Goal: Task Accomplishment & Management: Manage account settings

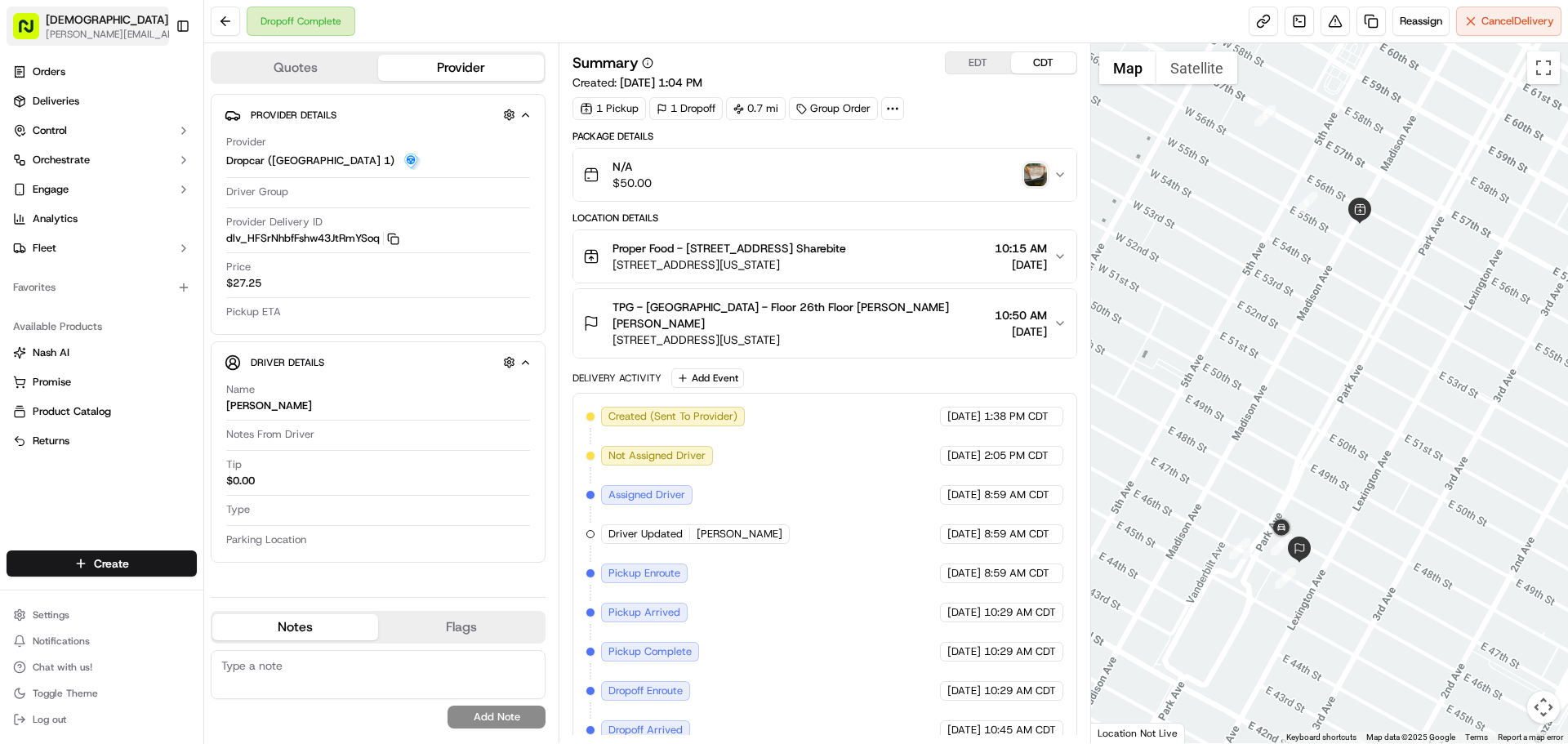
drag, startPoint x: 0, startPoint y: 0, endPoint x: 73, endPoint y: 37, distance: 81.8
click at [73, 37] on span "[PERSON_NAME][EMAIL_ADDRESS][DOMAIN_NAME]" at bounding box center [115, 34] width 140 height 13
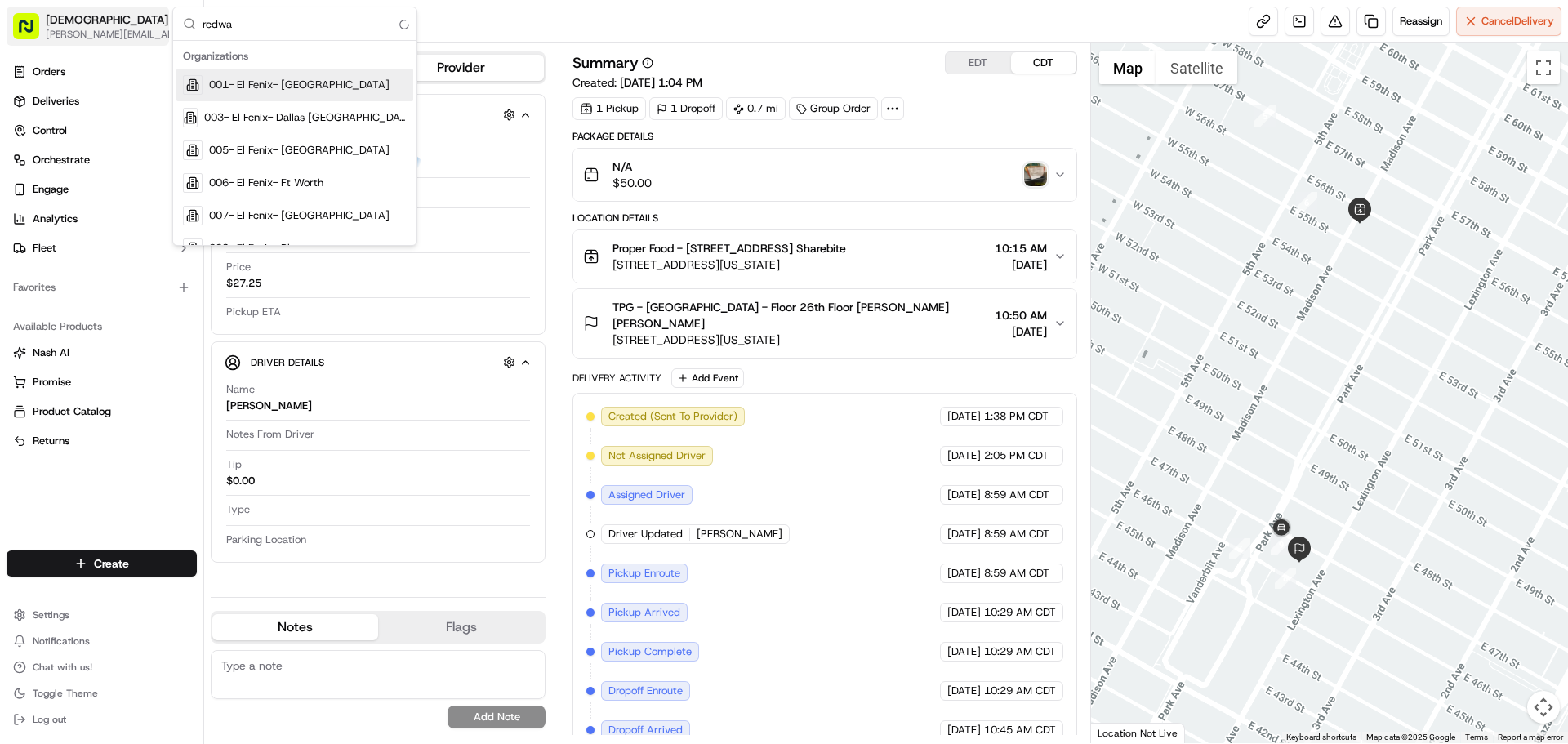
type input "redwag"
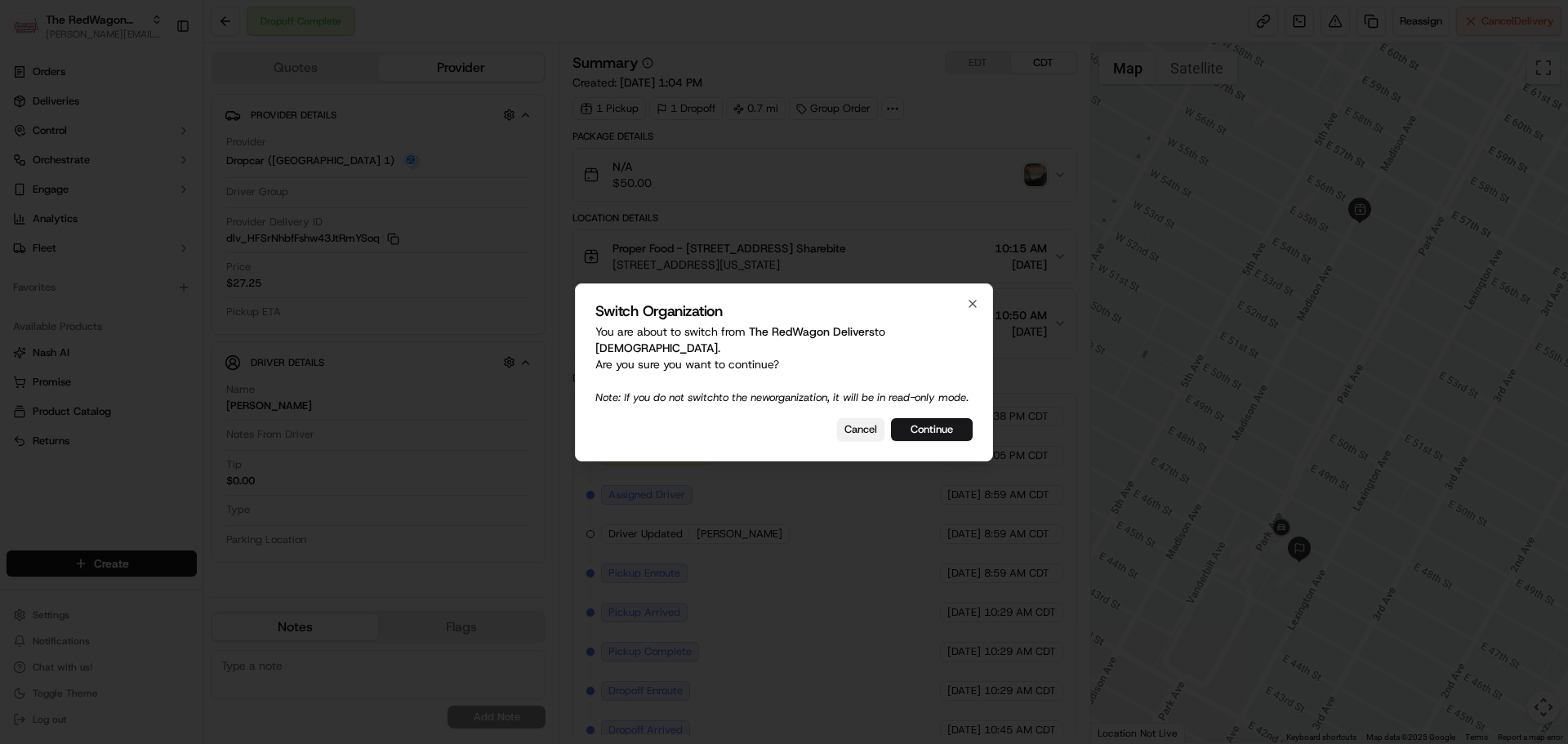
click at [856, 427] on button "Cancel" at bounding box center [861, 430] width 48 height 23
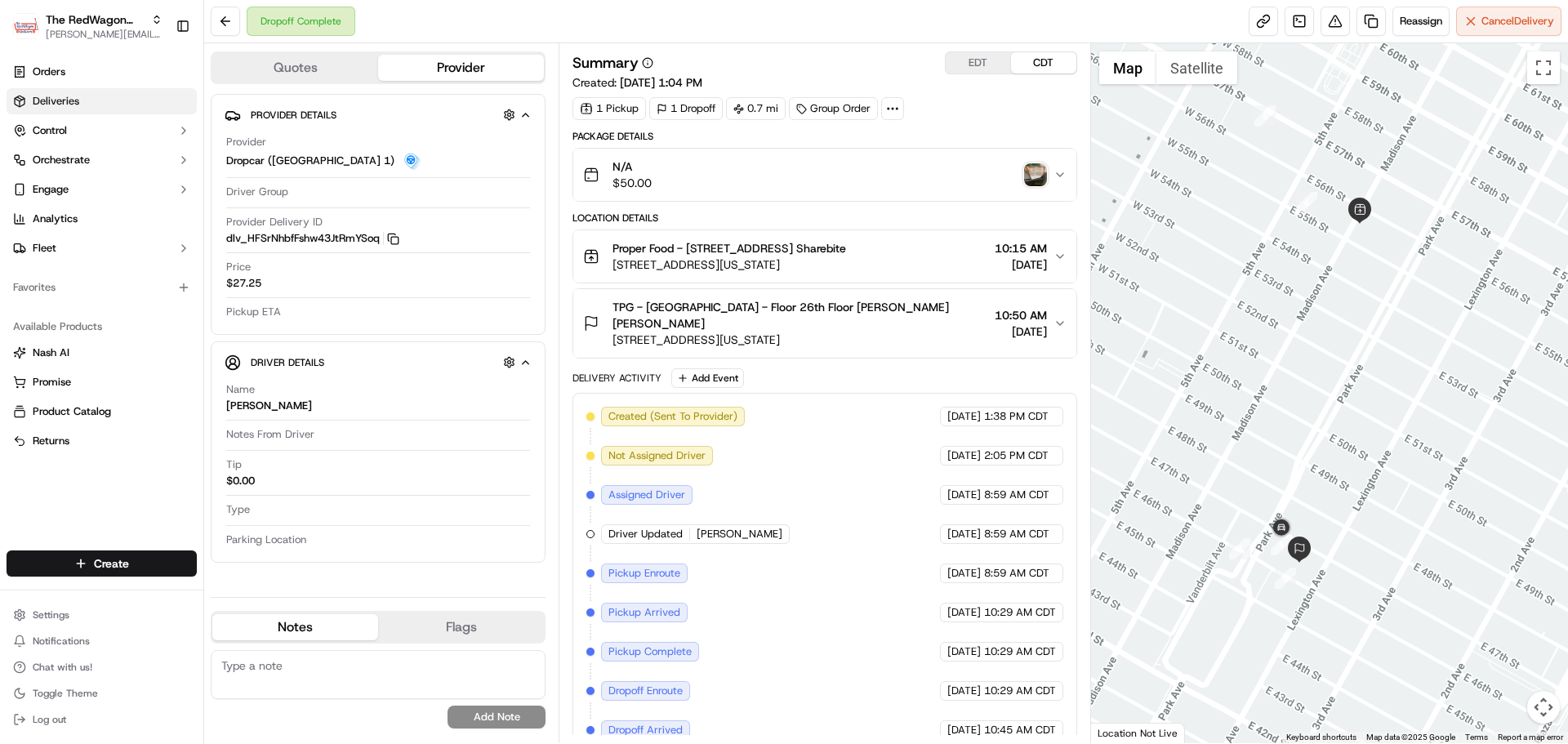
click at [84, 101] on link "Deliveries" at bounding box center [101, 101] width 190 height 26
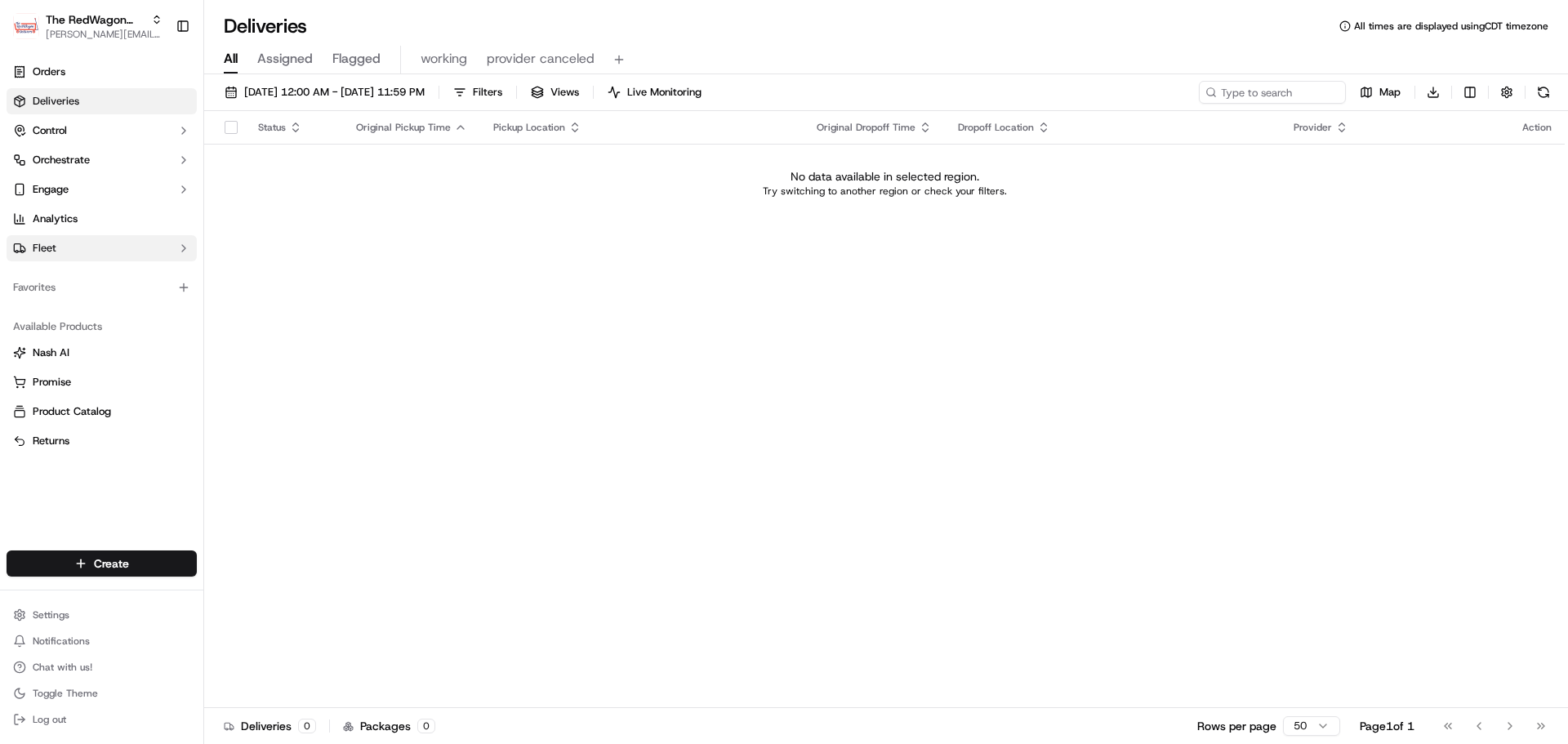
click at [70, 242] on button "Fleet" at bounding box center [101, 248] width 190 height 26
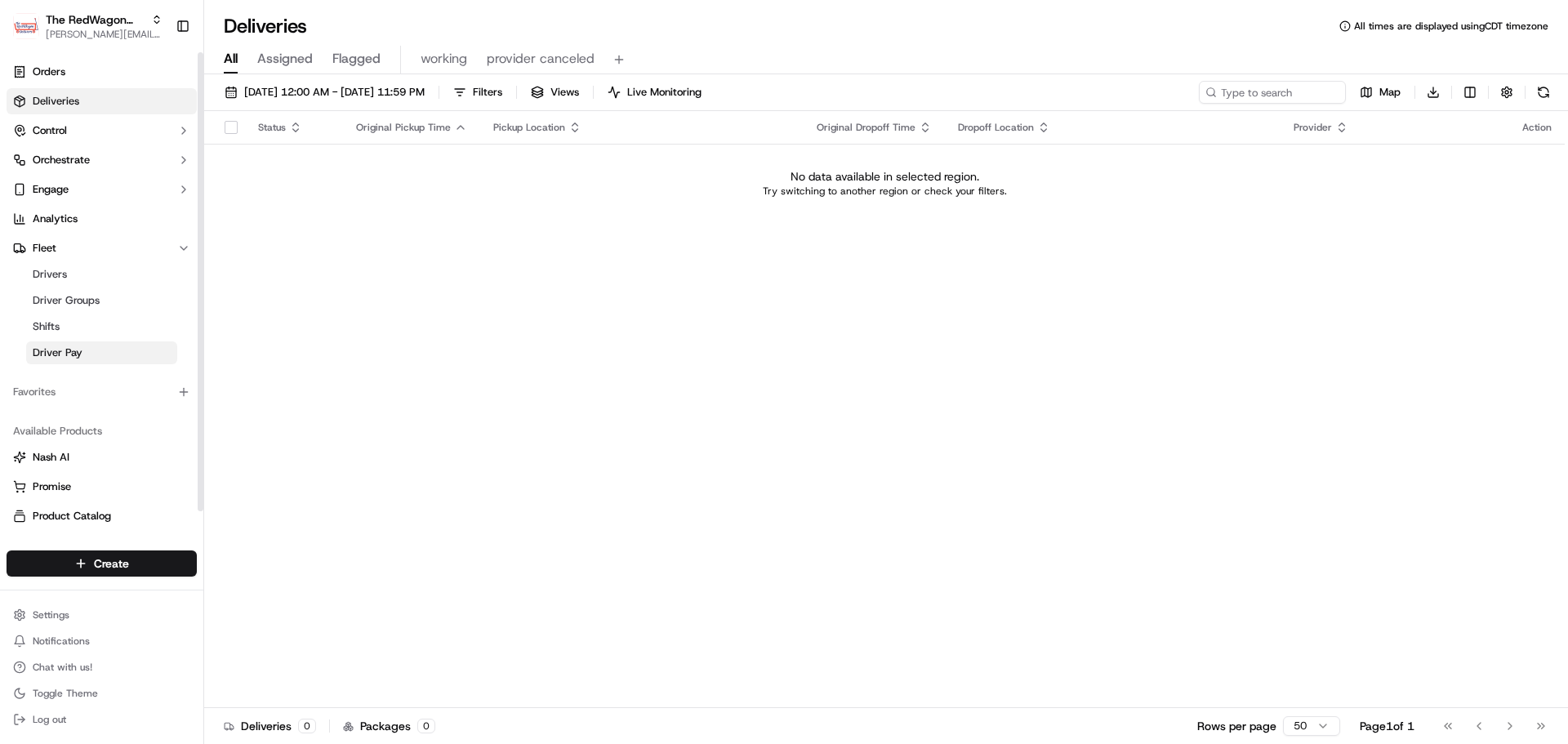
click at [97, 347] on link "Driver Pay" at bounding box center [102, 353] width 152 height 23
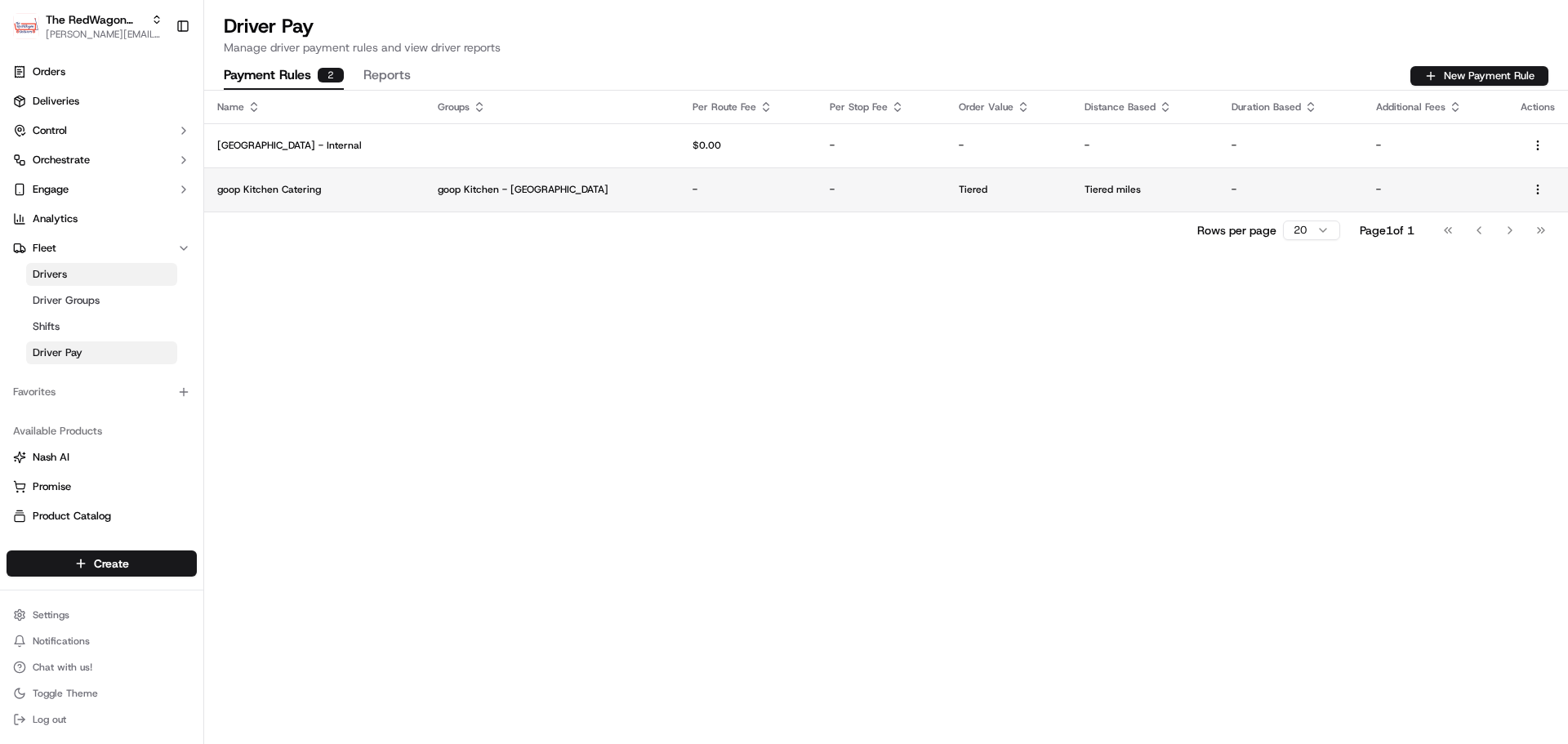
click at [574, 188] on p "goop Kitchen - [GEOGRAPHIC_DATA]" at bounding box center [551, 189] width 228 height 13
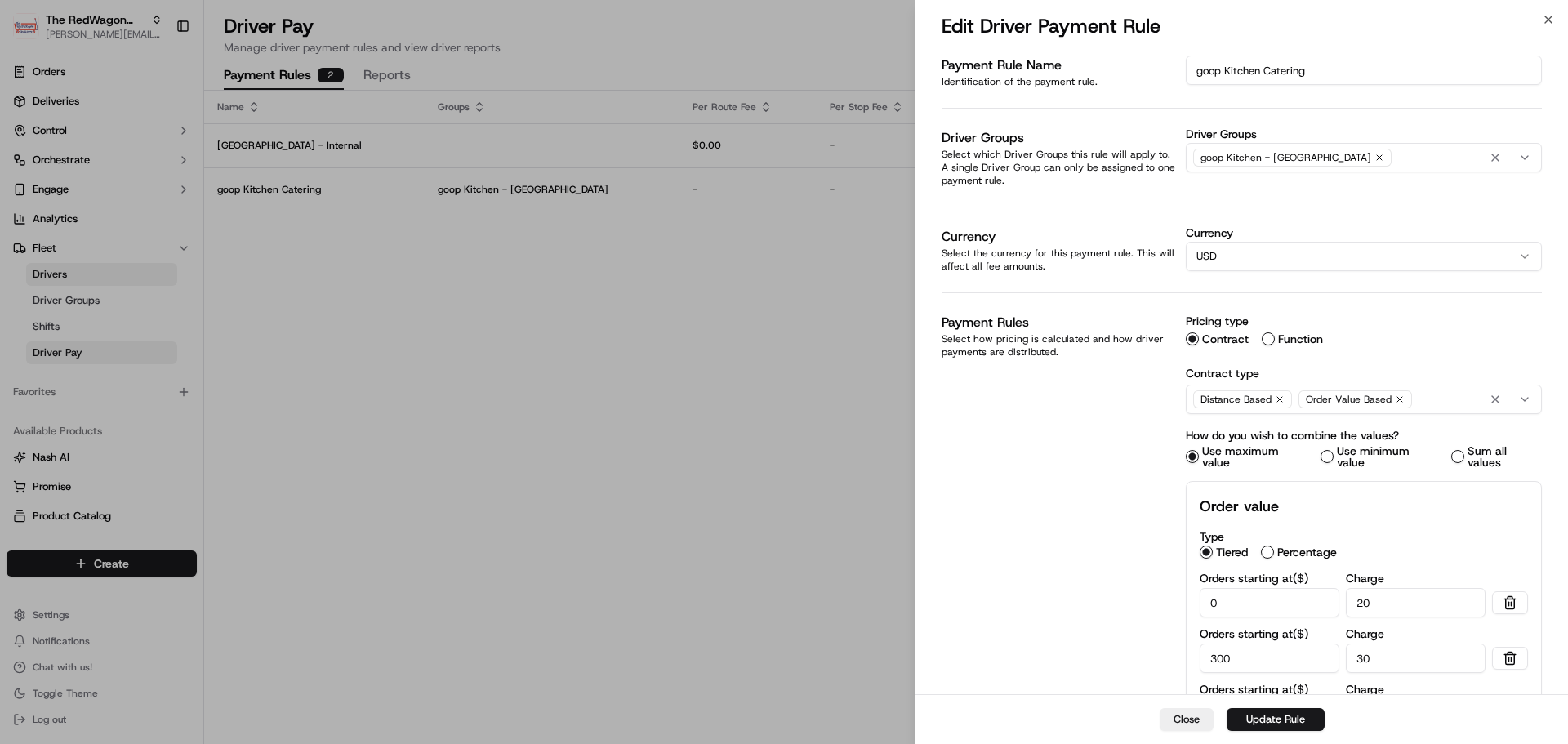
click at [1271, 338] on button "Function" at bounding box center [1268, 338] width 13 height 13
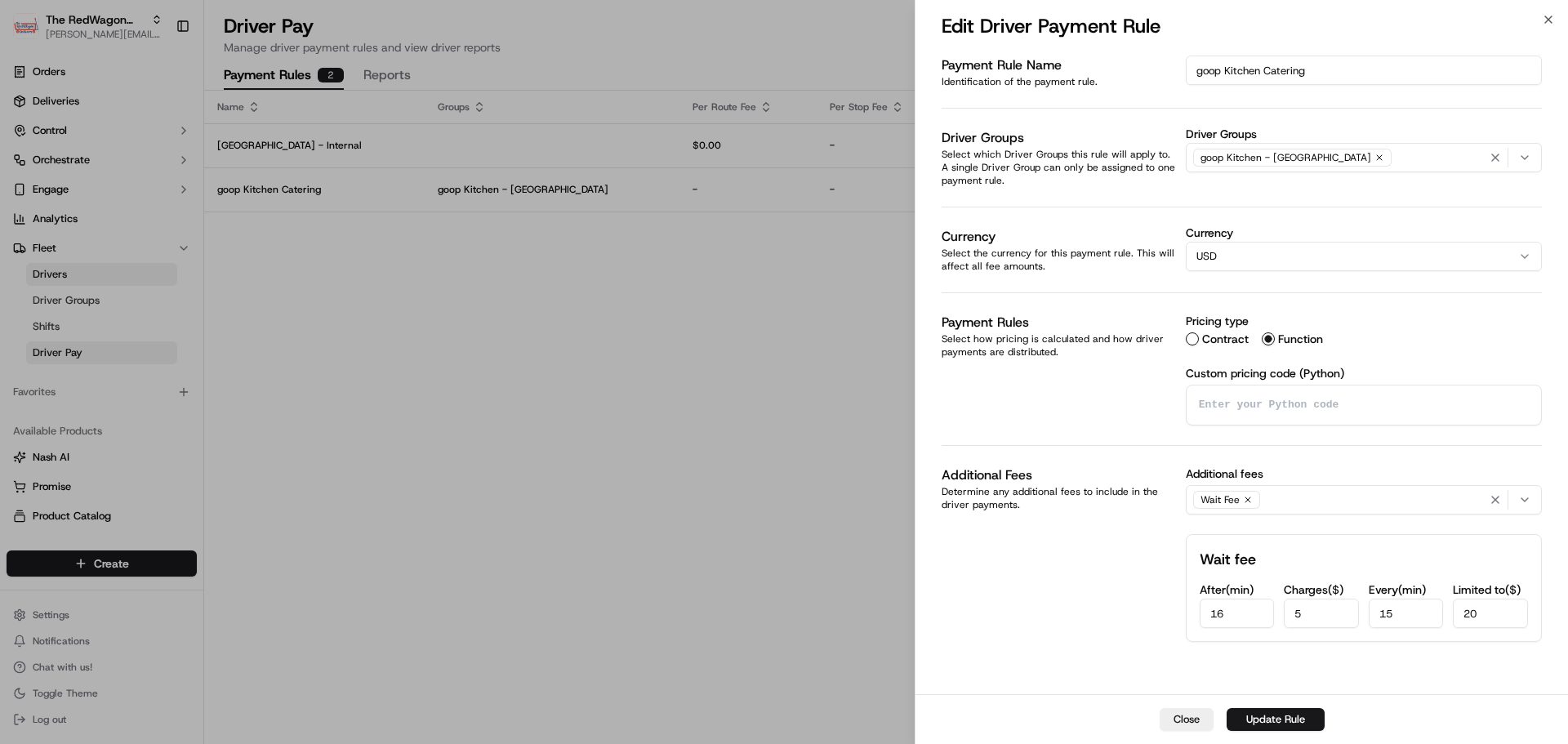
click at [1262, 396] on textarea at bounding box center [1364, 405] width 354 height 39
click at [1262, 416] on textarea at bounding box center [1364, 405] width 354 height 39
paste textarea "#func: $0-300 value: $15,$300+ value:7%,min tip:$15 def delivery_price_cents(pa…"
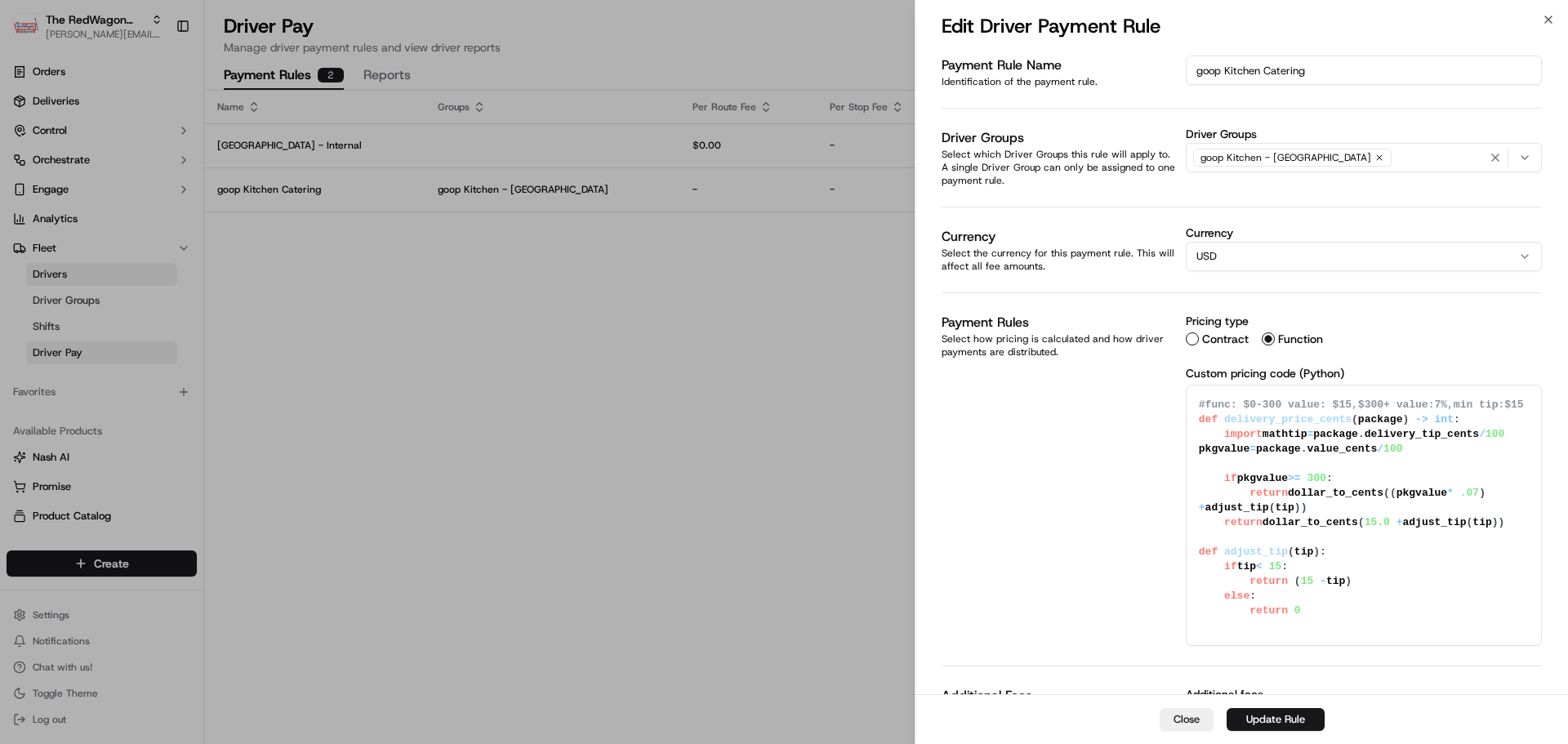
click at [1215, 409] on textarea "#func: $0-300 value: $15,$300+ value:7%,min tip:$15 def delivery_price_cents(pa…" at bounding box center [1364, 515] width 354 height 260
click at [1215, 409] on textarea "#func: $0-300 value: $15,$300+ value:7%,min tip:$15 def delivery_price_cents(pa…" at bounding box center [1364, 515] width 354 height 260
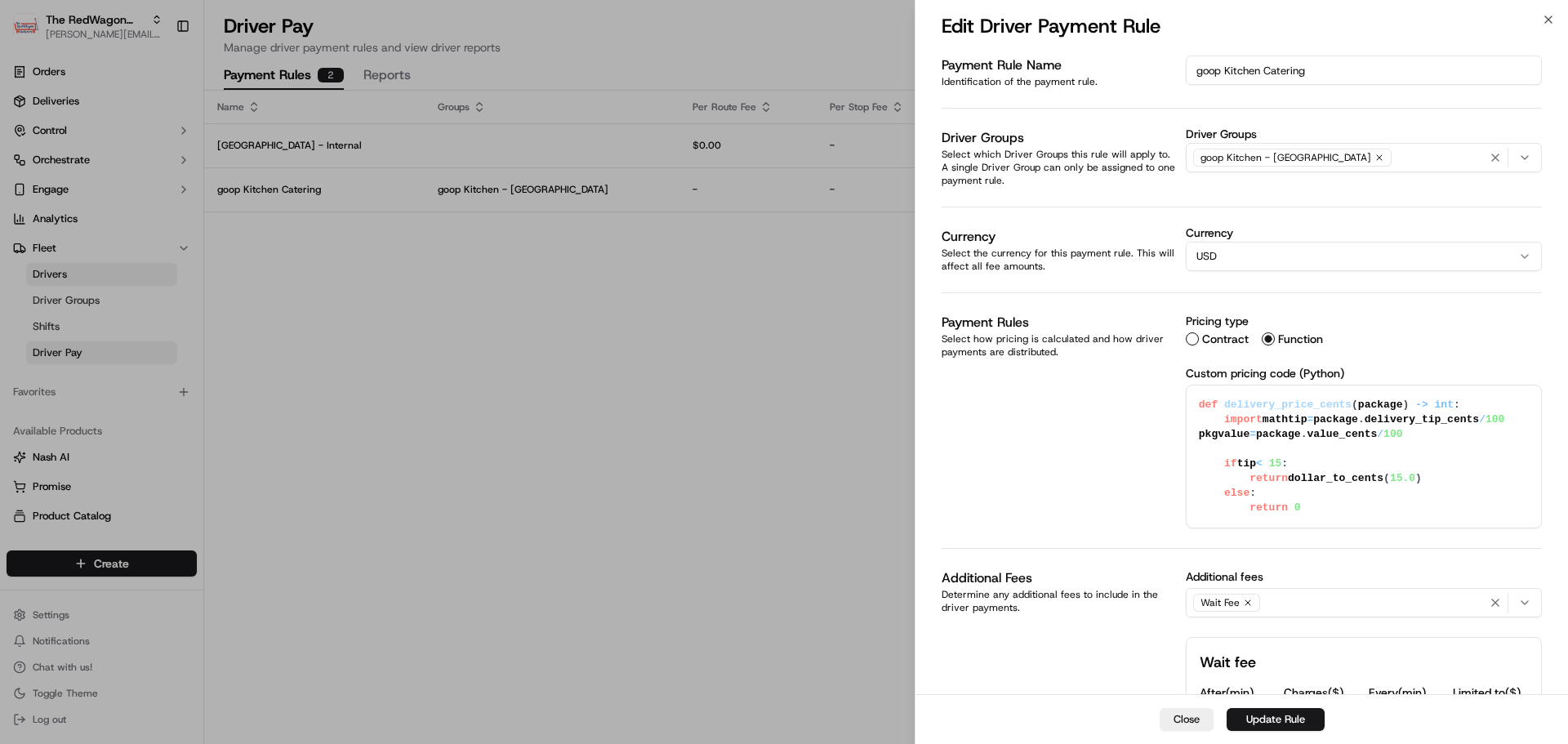
click at [1298, 416] on textarea "def delivery_price_cents(package) -> int: import math tip = [DOMAIN_NAME]_tip_c…" at bounding box center [1364, 456] width 354 height 142
click at [1460, 431] on textarea "def delivery_price_cents(package) -> int: import math tip = [DOMAIN_NAME]_tip_c…" at bounding box center [1364, 456] width 354 height 142
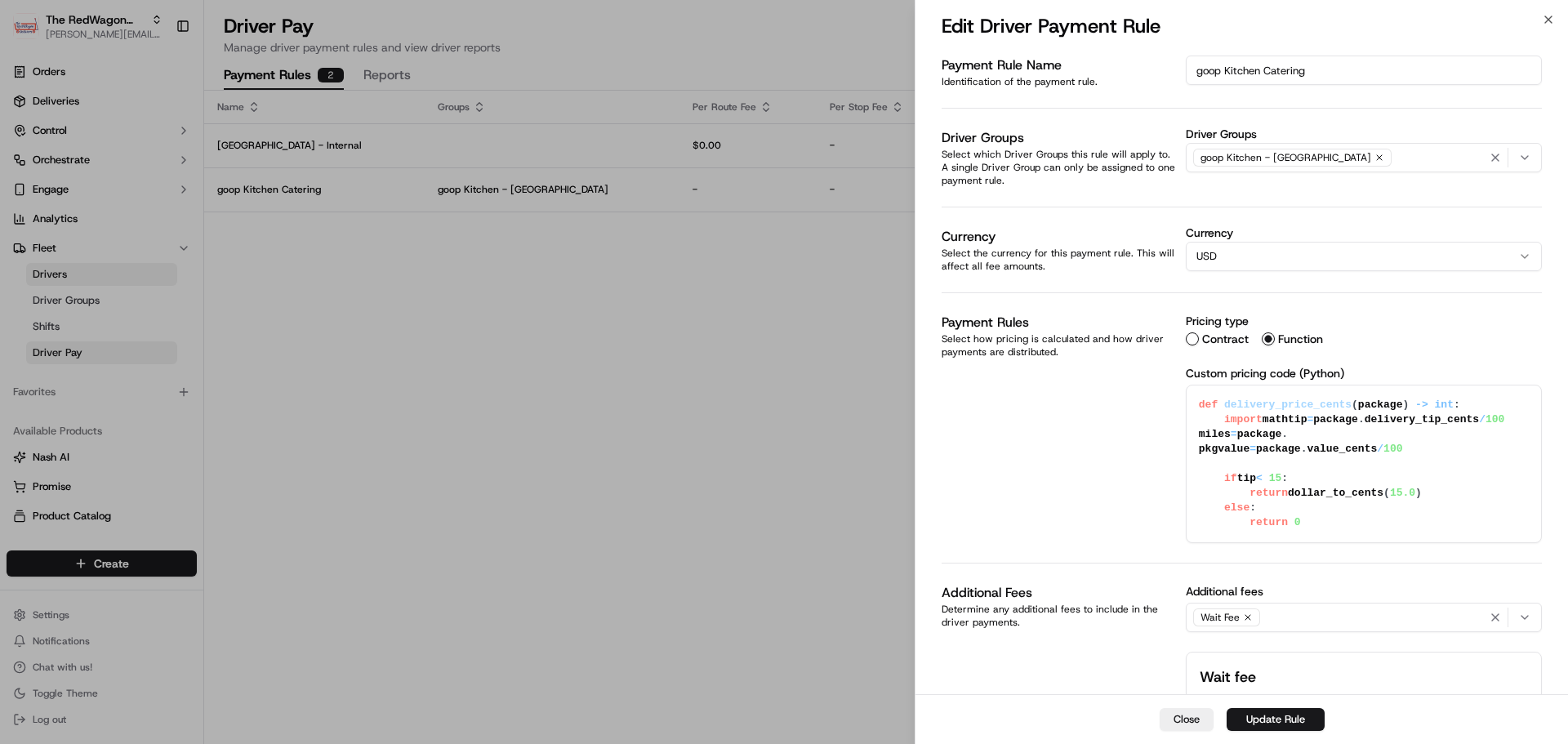
click at [1297, 453] on textarea "def delivery_price_cents(package) -> int: import math tip = [DOMAIN_NAME]_tip_c…" at bounding box center [1364, 464] width 354 height 157
drag, startPoint x: 1297, startPoint y: 453, endPoint x: 1328, endPoint y: 453, distance: 31.0
click at [1328, 453] on textarea "def delivery_price_cents(package) -> int: import math tip = [DOMAIN_NAME]_tip_c…" at bounding box center [1364, 464] width 354 height 157
paste textarea "meter2mile(package.driving_metrics["distance"])"
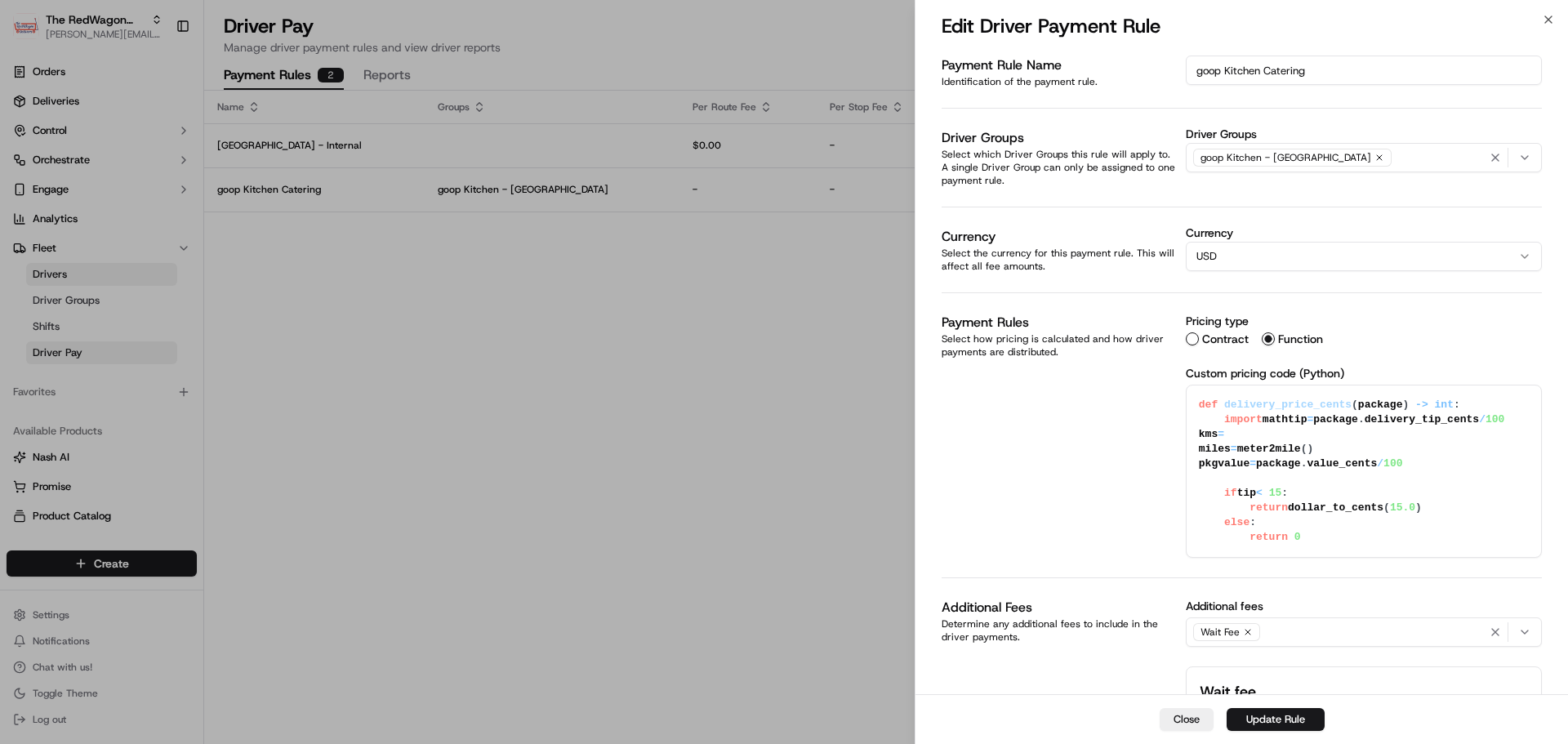
paste textarea "package.driving_metrics["distance"]"
paste textarea "tip = [DOMAIN_NAME]_tip_cents/100"
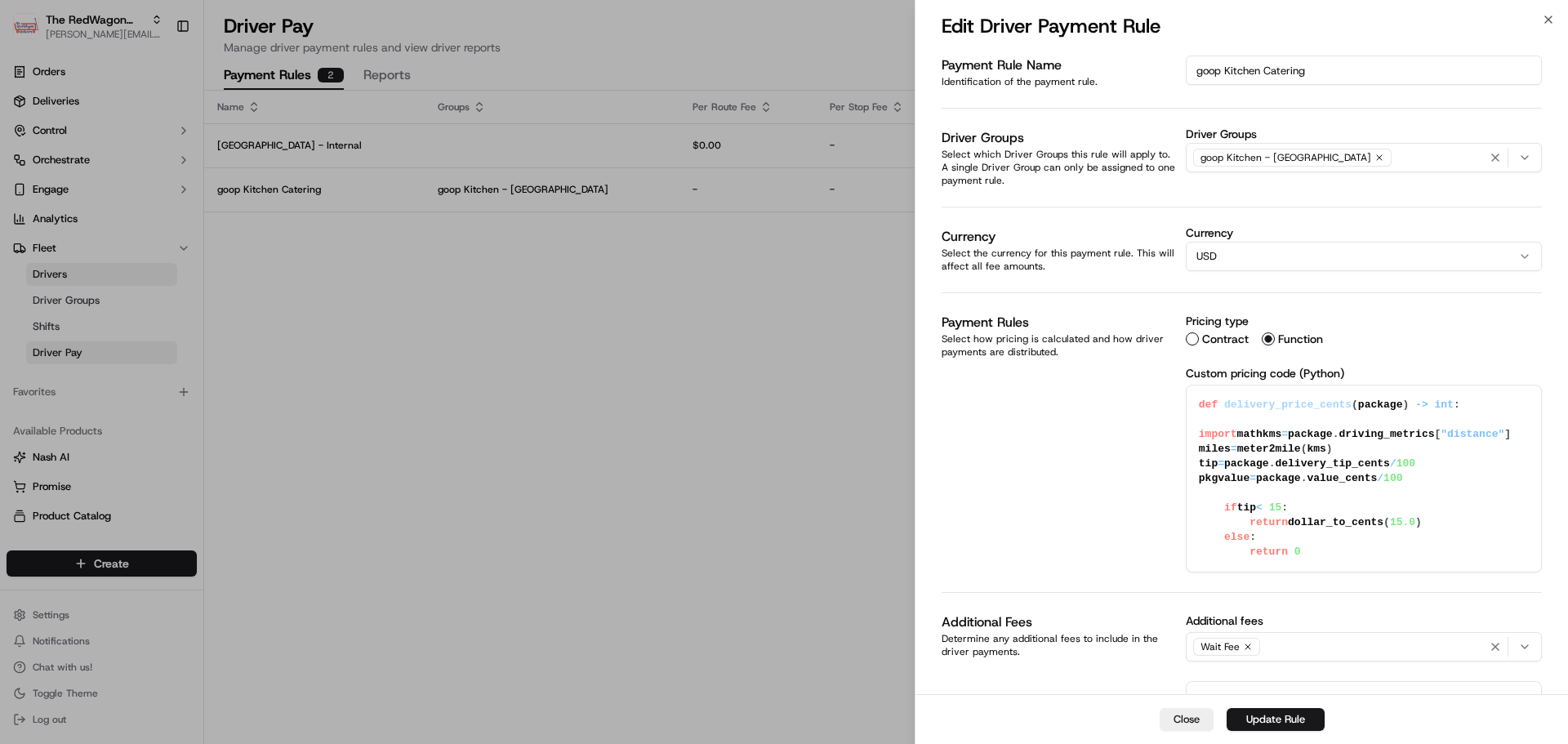
click at [1256, 497] on textarea "def delivery_price_cents(package) -> int: import math kms = package.driving_met…" at bounding box center [1364, 478] width 354 height 186
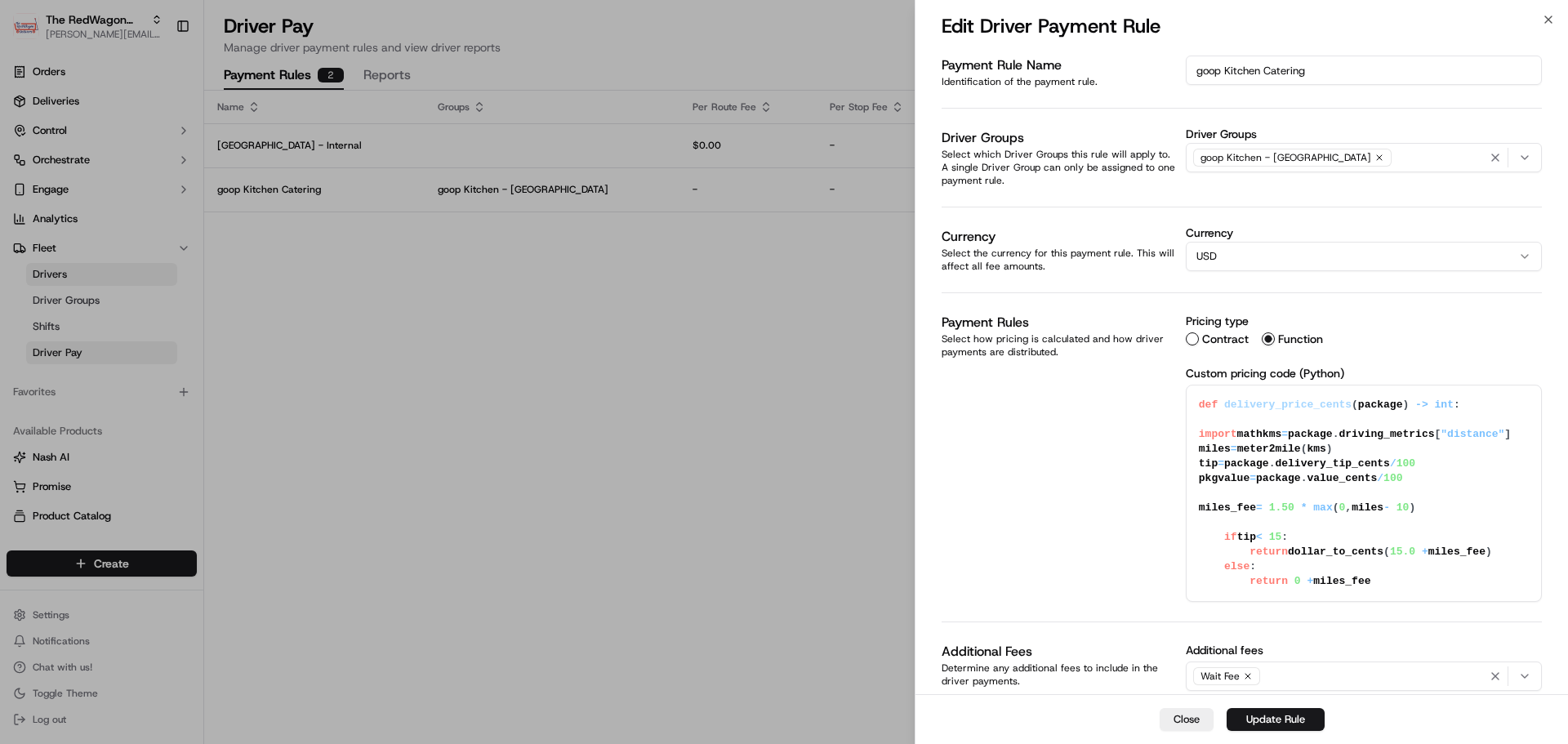
click at [1282, 550] on textarea "def delivery_price_cents(package) -> int: import math kms = package.driving_met…" at bounding box center [1364, 493] width 354 height 216
drag, startPoint x: 1285, startPoint y: 550, endPoint x: 1381, endPoint y: 552, distance: 96.0
click at [1381, 552] on textarea "def delivery_price_cents(package) -> int: import math kms = package.driving_met…" at bounding box center [1364, 493] width 354 height 216
click at [1288, 587] on textarea "def delivery_price_cents(package) -> int: import math kms = package.driving_met…" at bounding box center [1364, 493] width 354 height 216
paste textarea "dollar_to_cents("
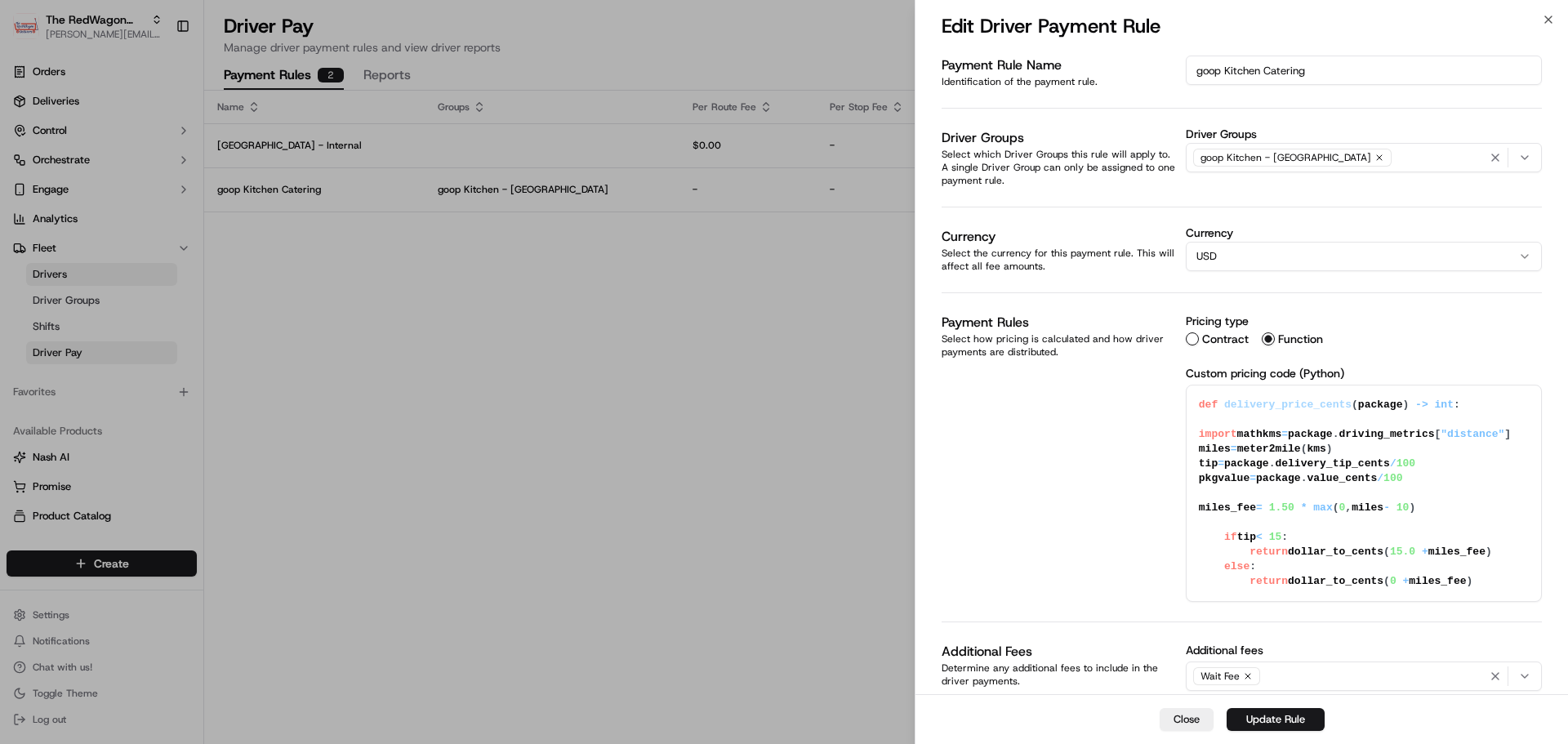
drag, startPoint x: 1314, startPoint y: 505, endPoint x: 1292, endPoint y: 504, distance: 22.0
click at [1292, 504] on textarea "def delivery_price_cents(package) -> int: import math kms = package.driving_met…" at bounding box center [1364, 493] width 354 height 216
click at [1426, 504] on textarea "def delivery_price_cents(package) -> int: import math kms = package.driving_met…" at bounding box center [1364, 493] width 354 height 216
type textarea "def delivery_price_cents(package) -> int: import math kms = package.driving_met…"
click at [1282, 726] on button "Update Rule" at bounding box center [1275, 719] width 98 height 23
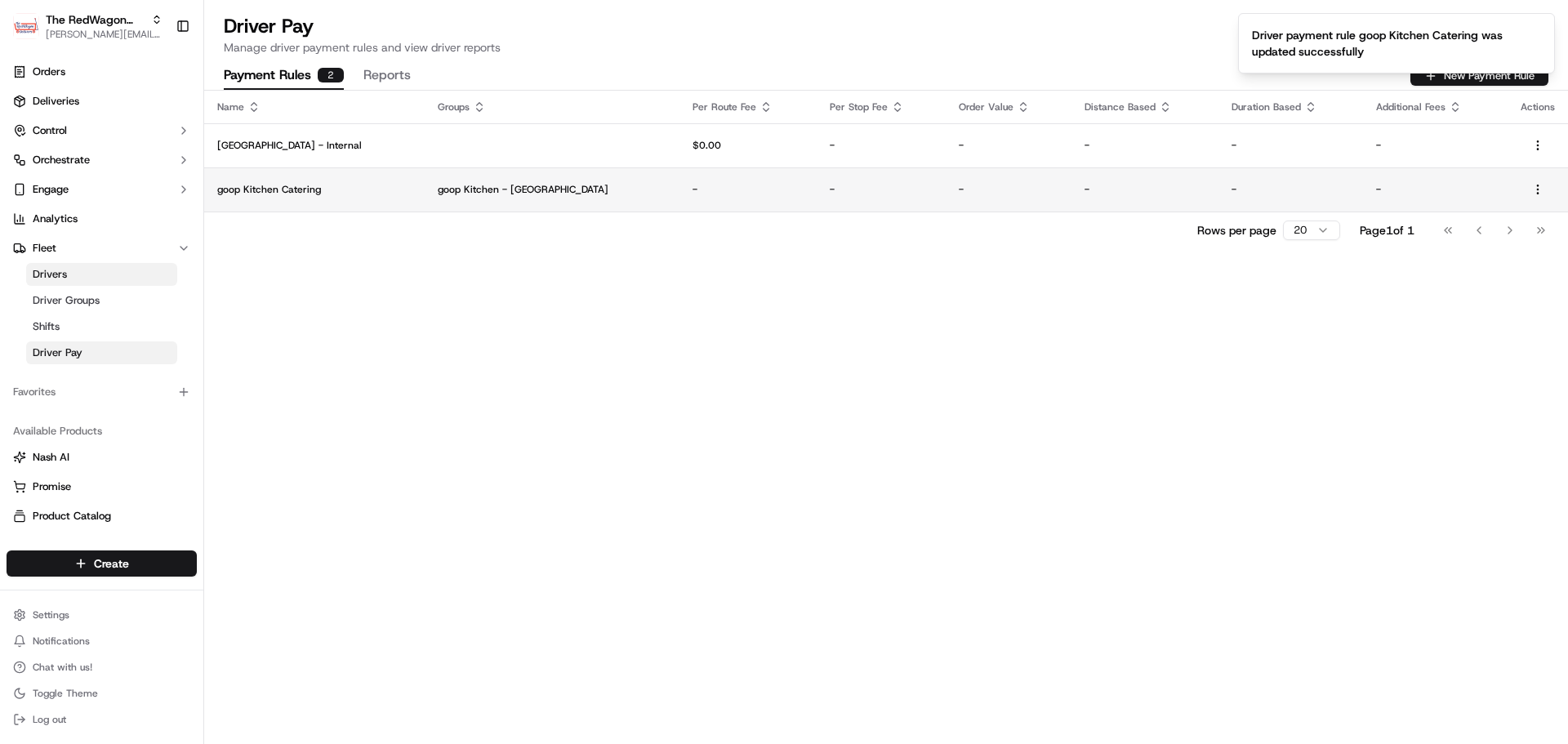
click at [946, 180] on td "-" at bounding box center [1009, 189] width 126 height 44
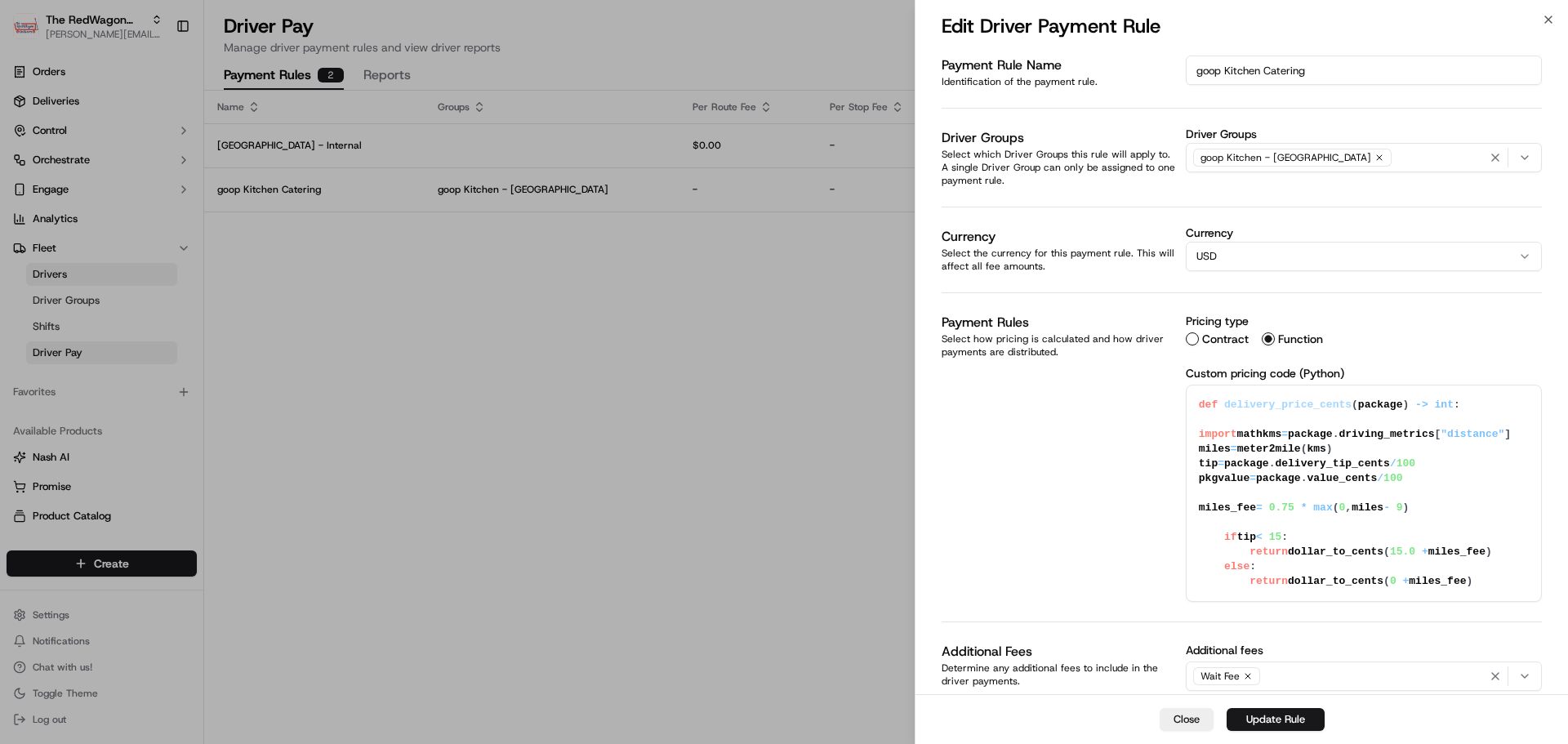
click at [1314, 503] on textarea "def delivery_price_cents(package) -> int: import math kms = package.driving_met…" at bounding box center [1364, 493] width 354 height 216
type textarea "def delivery_price_cents(package) -> int: import math kms = package.driving_met…"
click at [1269, 718] on button "Update Rule" at bounding box center [1275, 719] width 98 height 23
